Goal: Information Seeking & Learning: Compare options

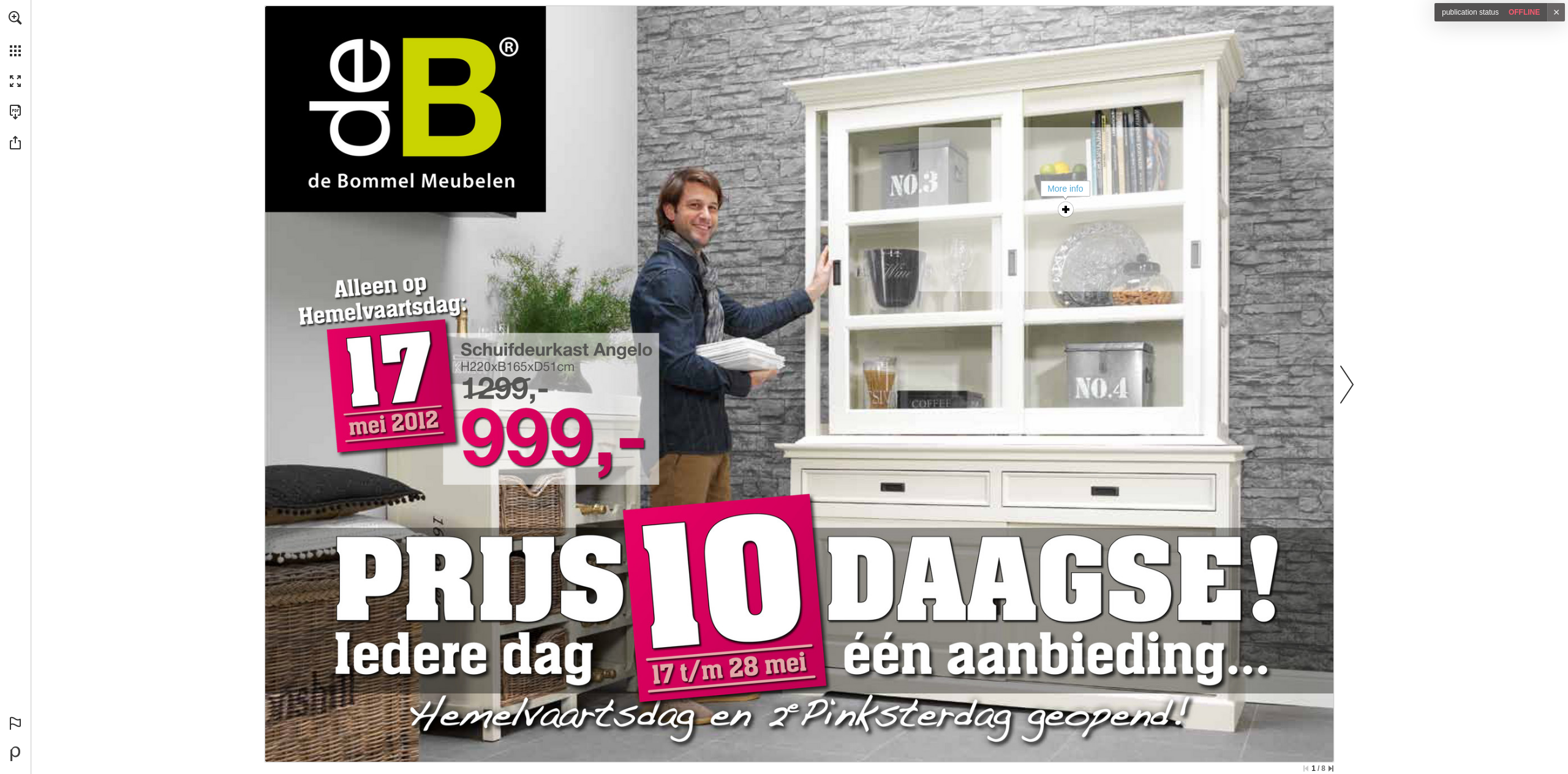
click at [1075, 213] on div "More info" at bounding box center [1066, 210] width 25 height 25
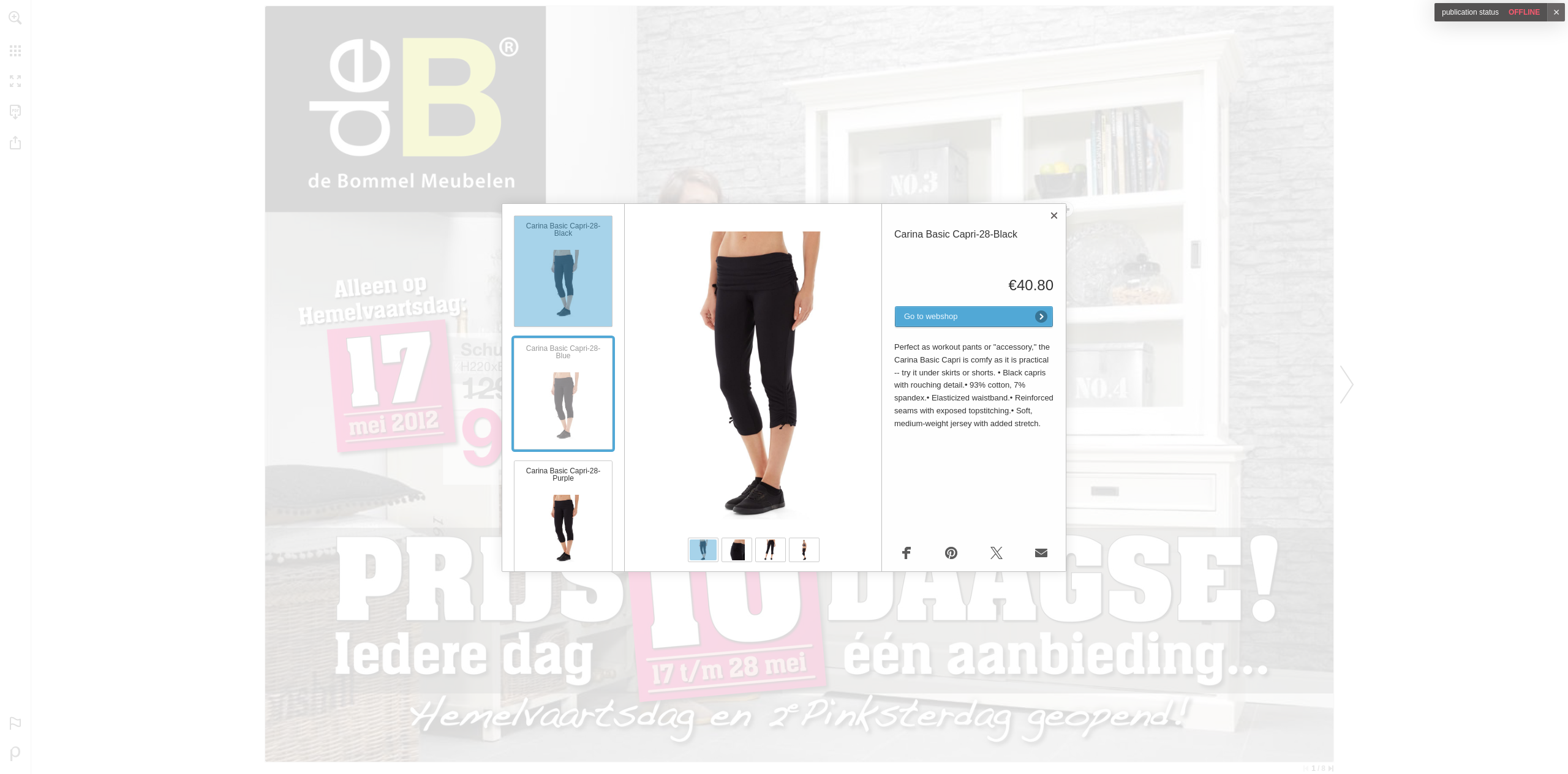
click at [562, 411] on div "Carina Basic Capri-28-Blue" at bounding box center [563, 394] width 99 height 111
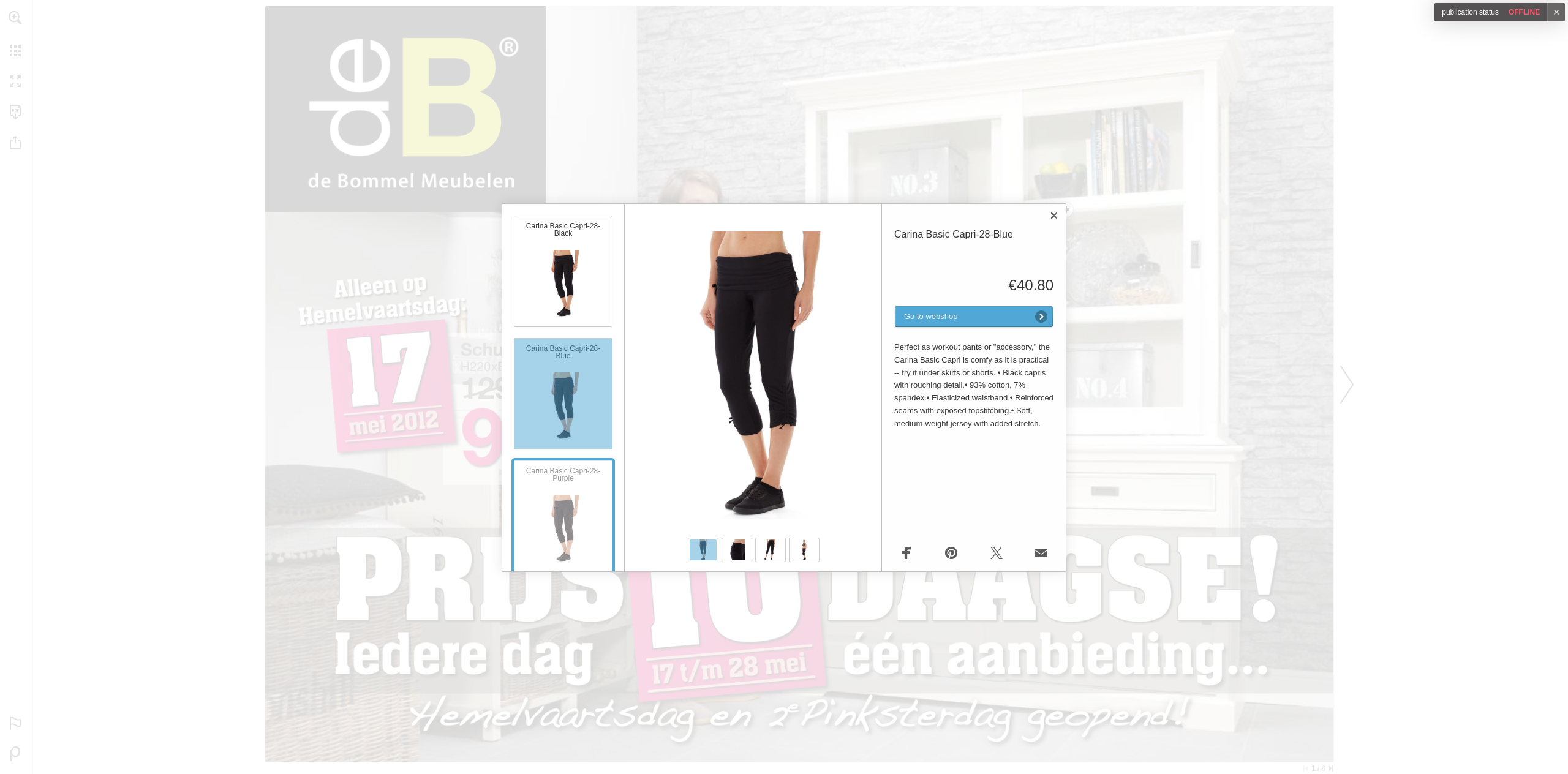
click at [559, 496] on div "Carina Basic Capri-28-Purple" at bounding box center [563, 516] width 99 height 111
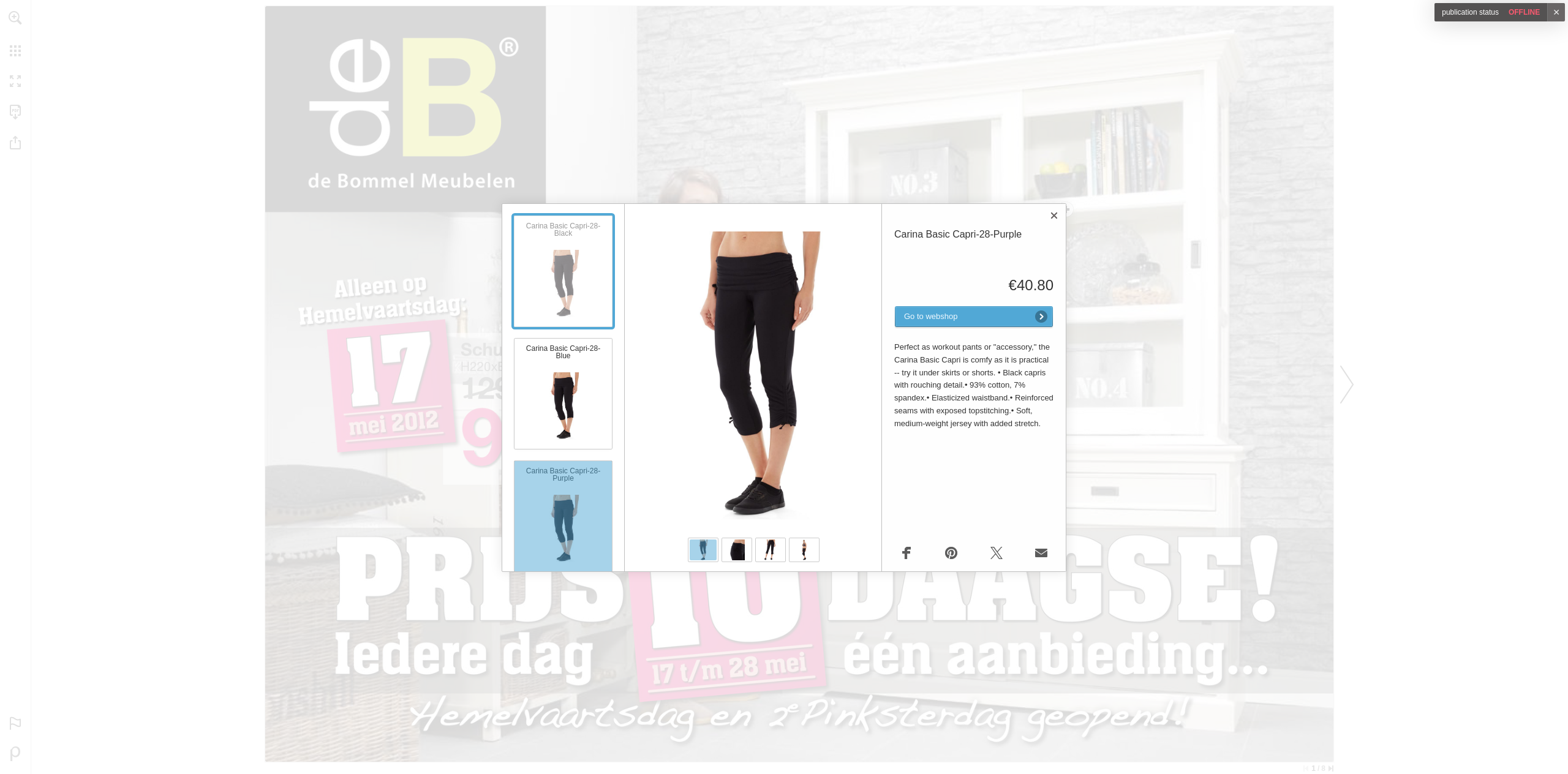
click at [566, 251] on div "Carina Basic Capri-28-Black" at bounding box center [563, 271] width 99 height 111
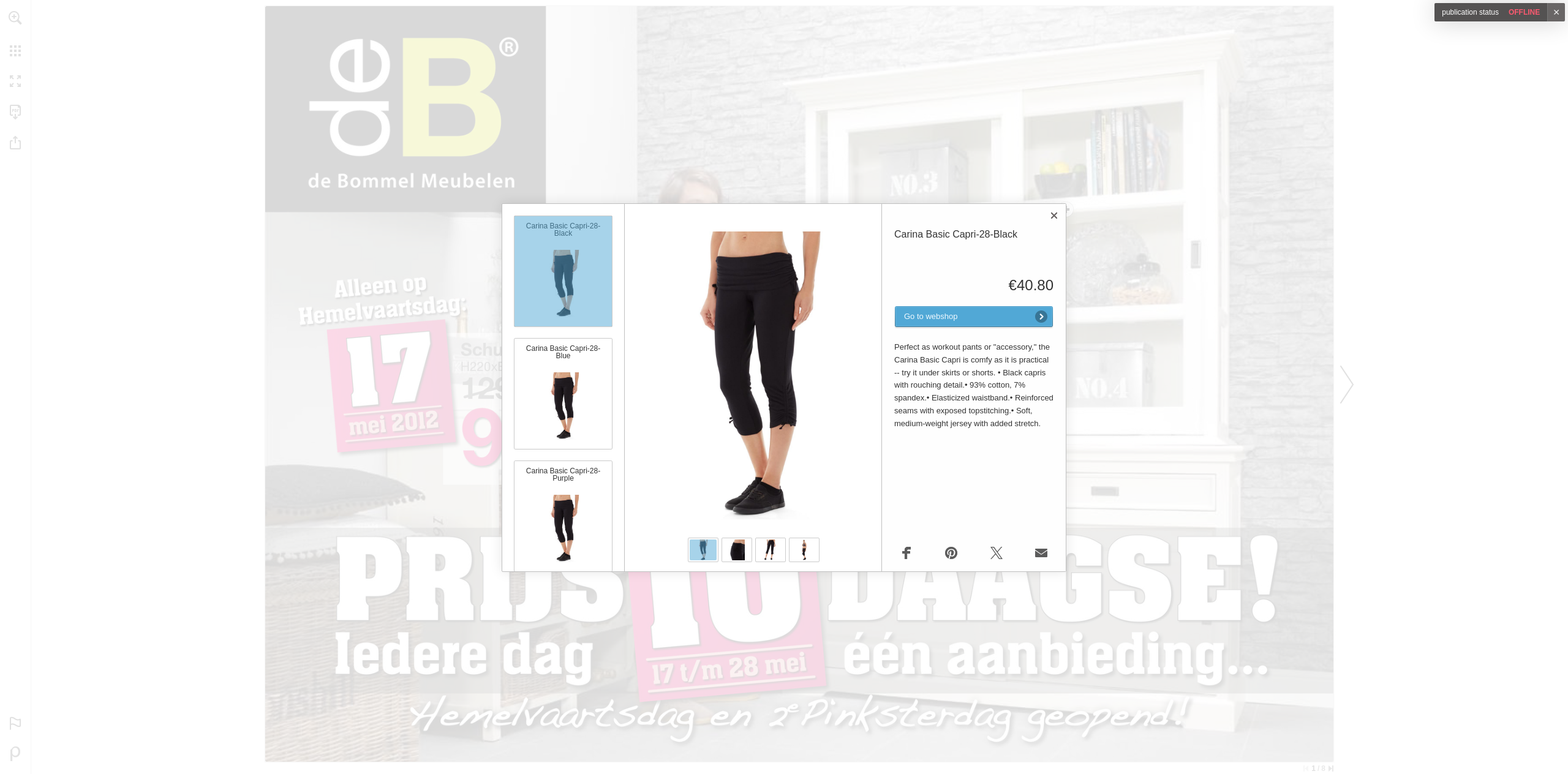
click at [1236, 194] on div "Select product Carina Basic Capri-28-Black Carina Basic Capri-28-Blue Carina Ba…" at bounding box center [784, 387] width 1568 height 774
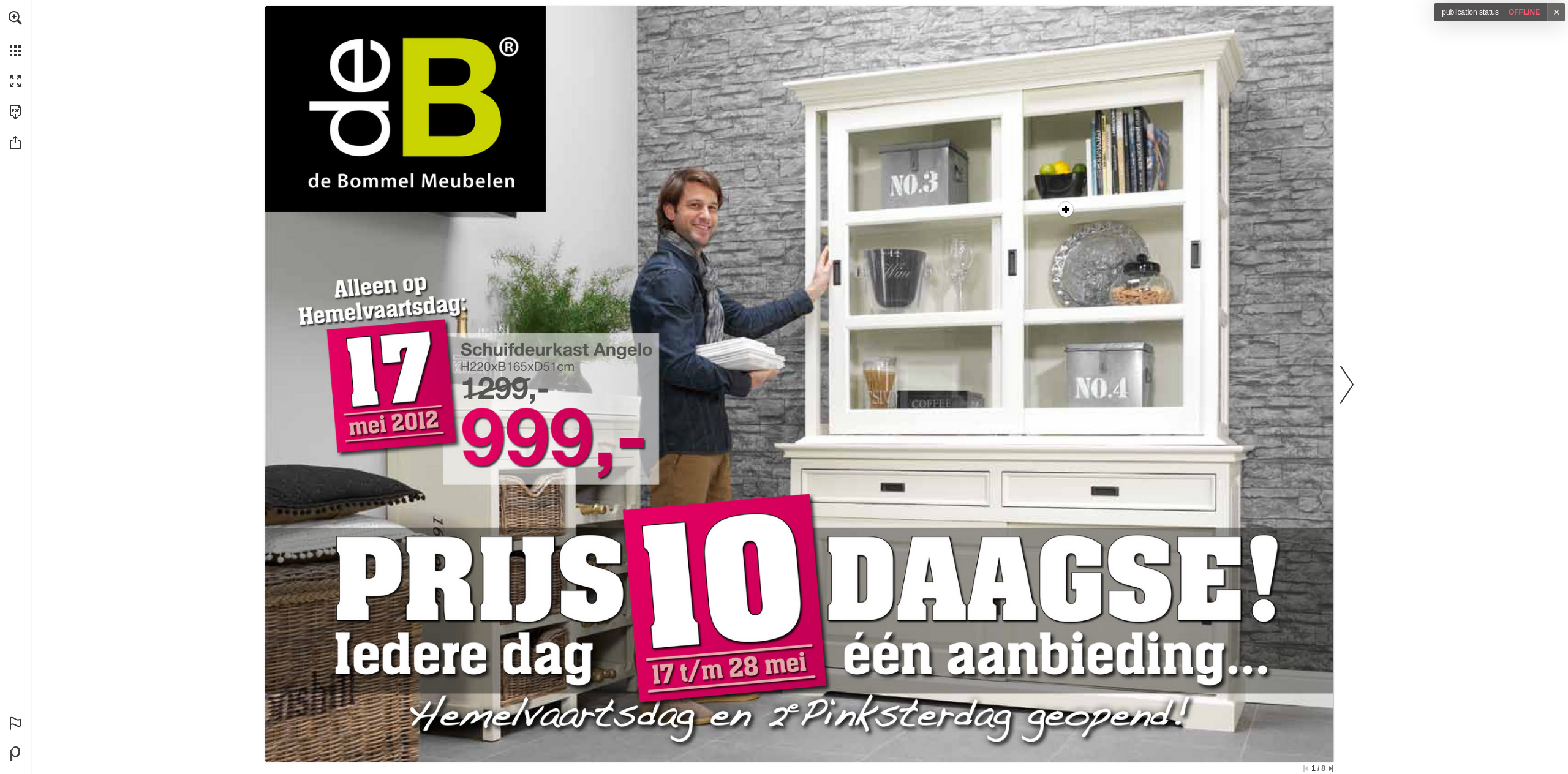
click at [1560, 13] on link "✕" at bounding box center [1556, 12] width 17 height 18
